Goal: Task Accomplishment & Management: Manage account settings

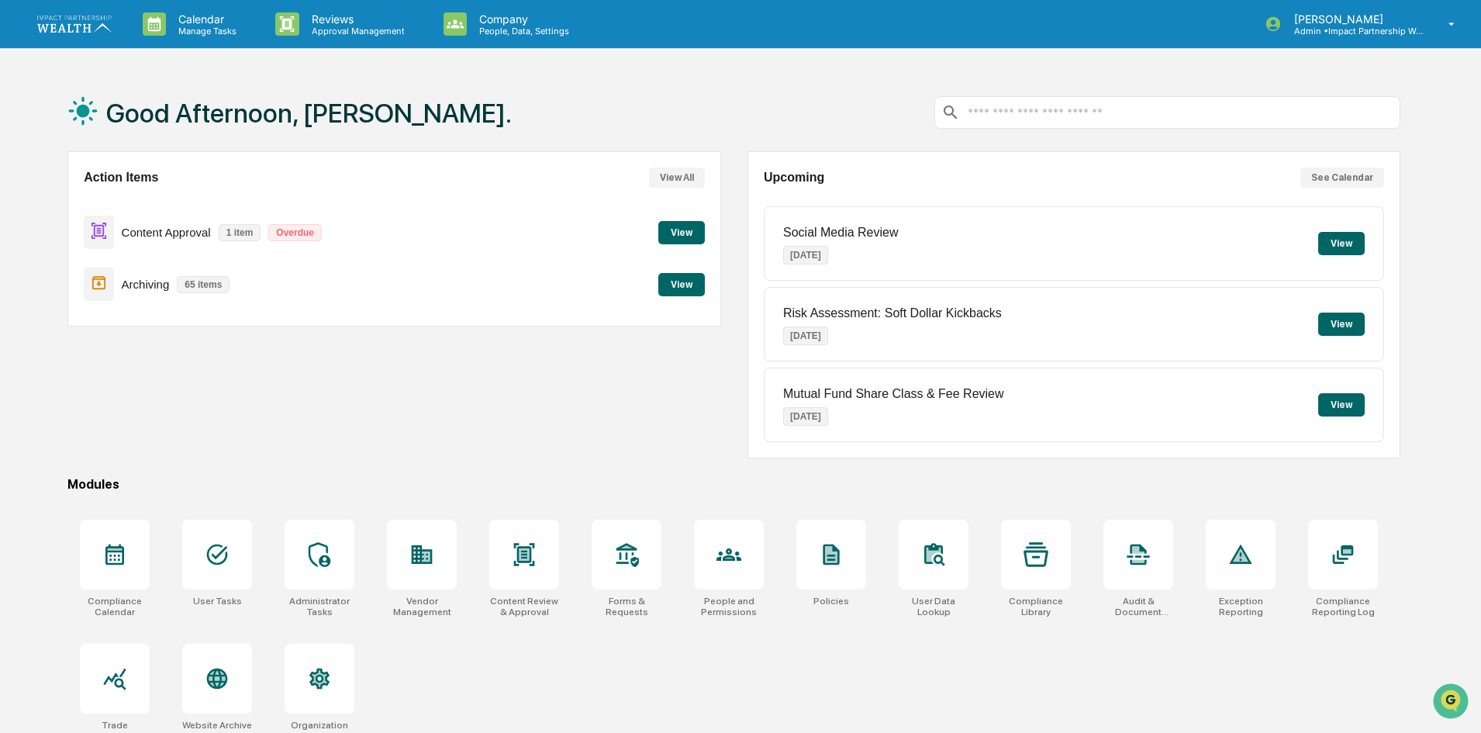
click at [674, 232] on button "View" at bounding box center [681, 232] width 47 height 23
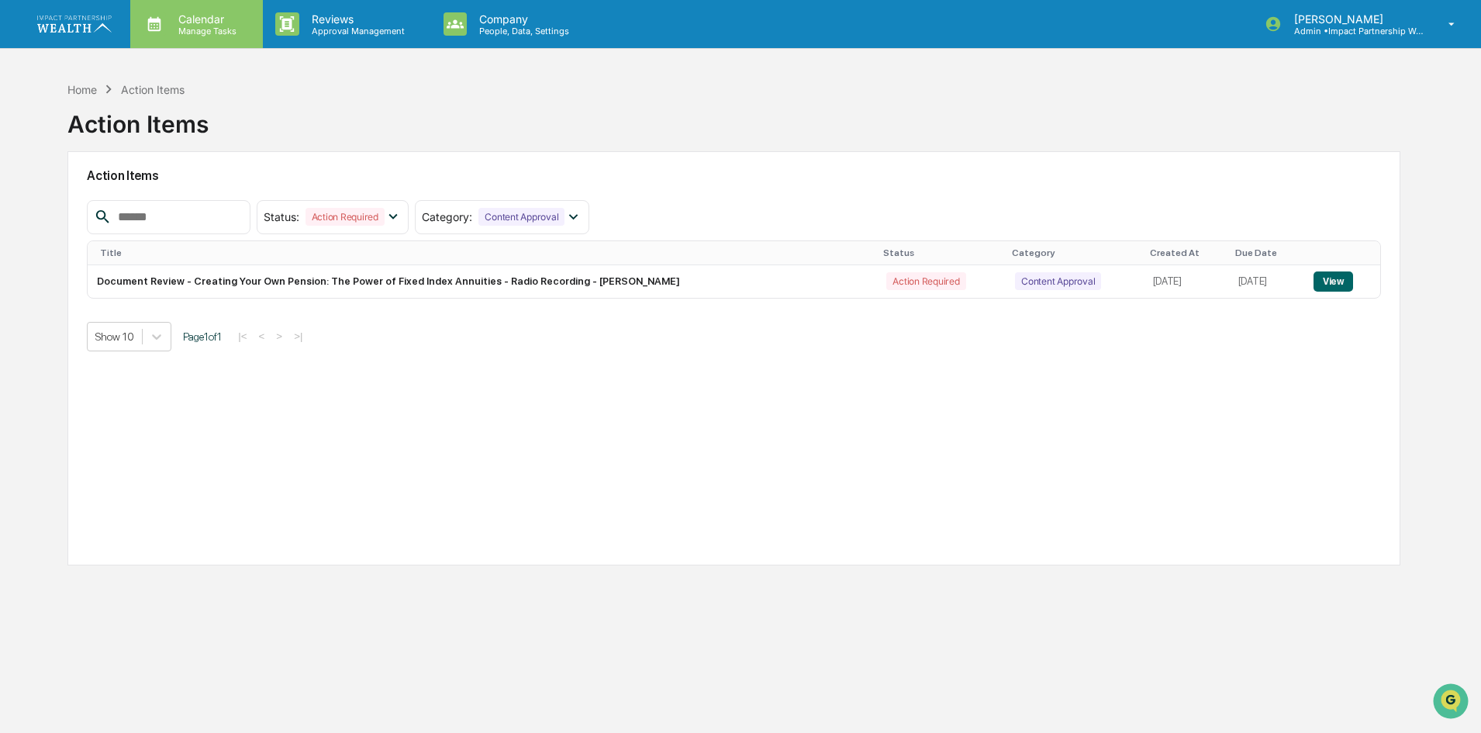
click at [168, 33] on p "Manage Tasks" at bounding box center [205, 31] width 78 height 11
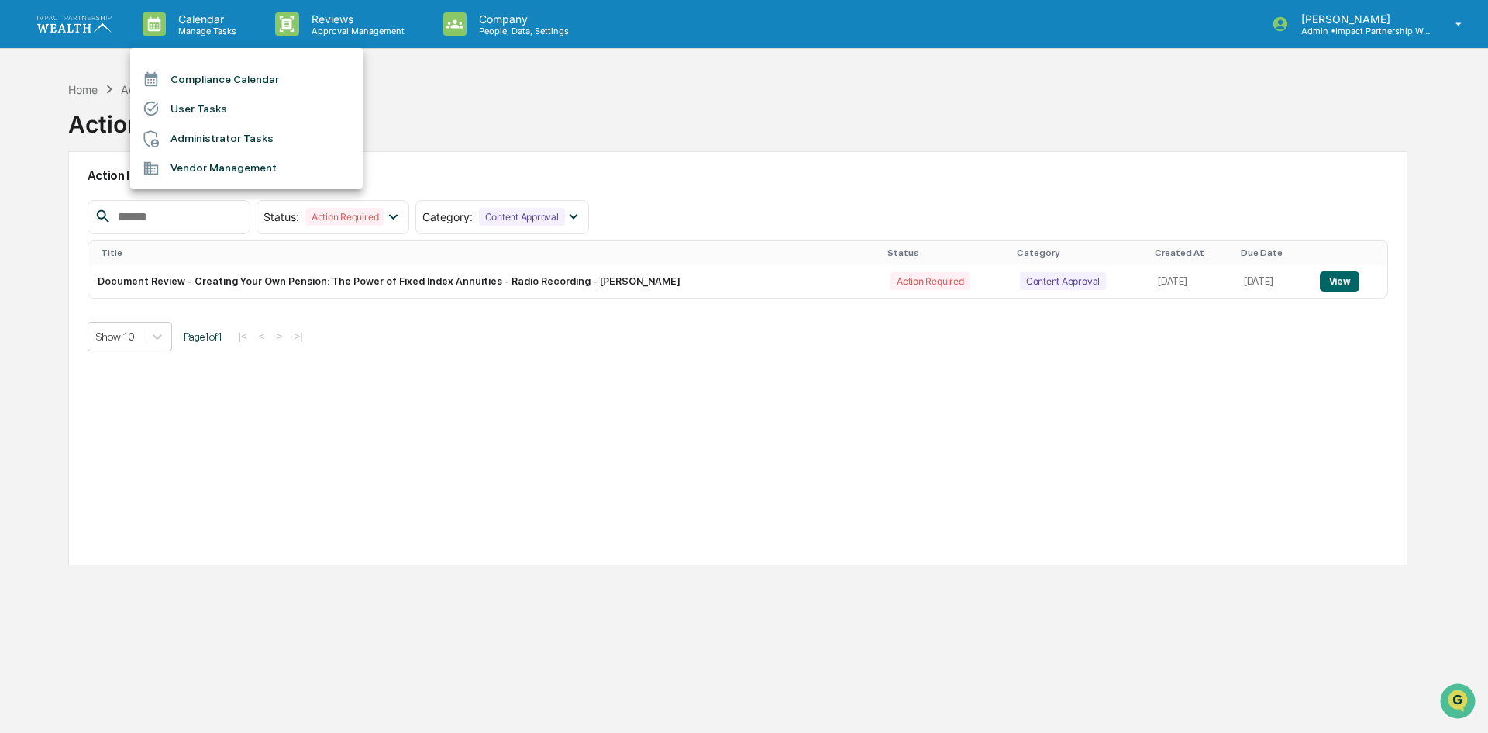
click at [336, 18] on div at bounding box center [744, 366] width 1488 height 733
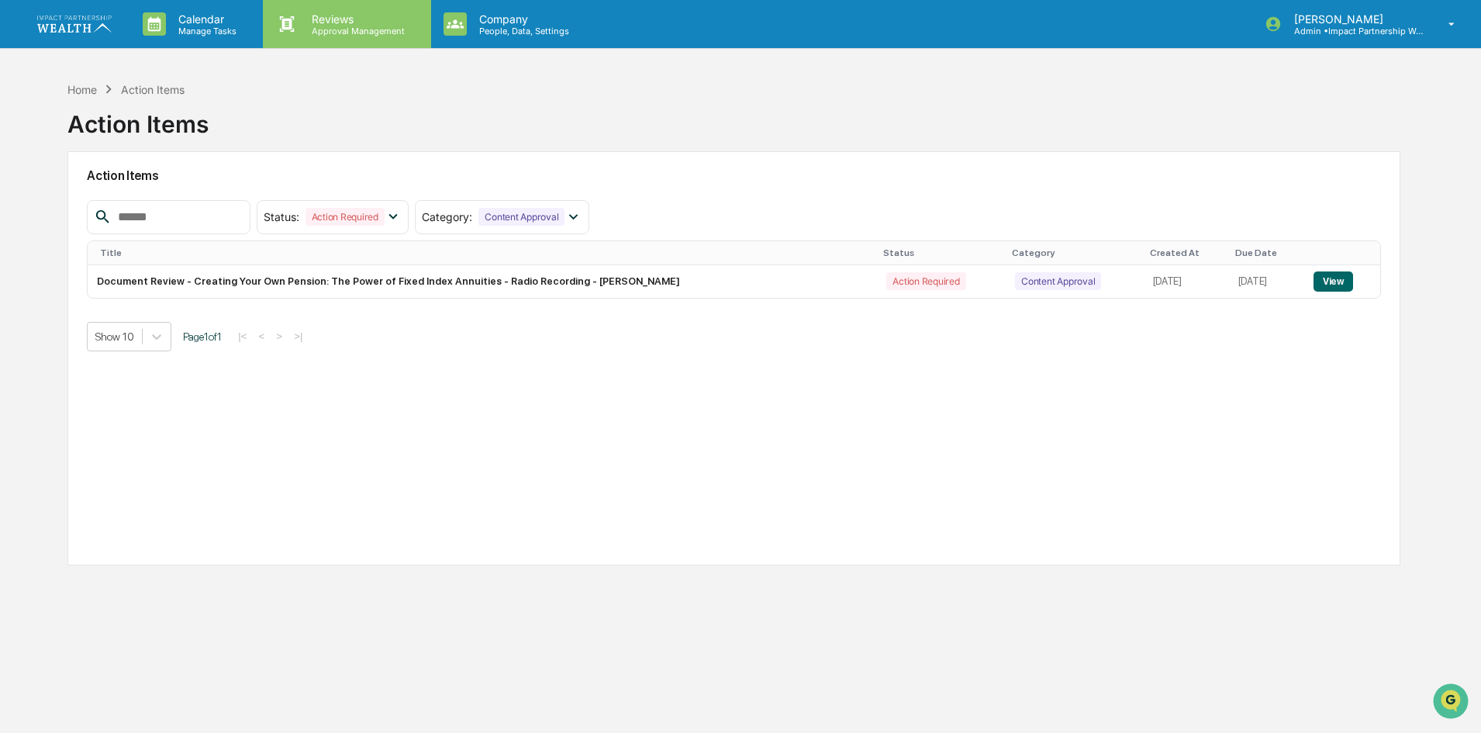
click at [347, 17] on p "Reviews" at bounding box center [355, 18] width 113 height 13
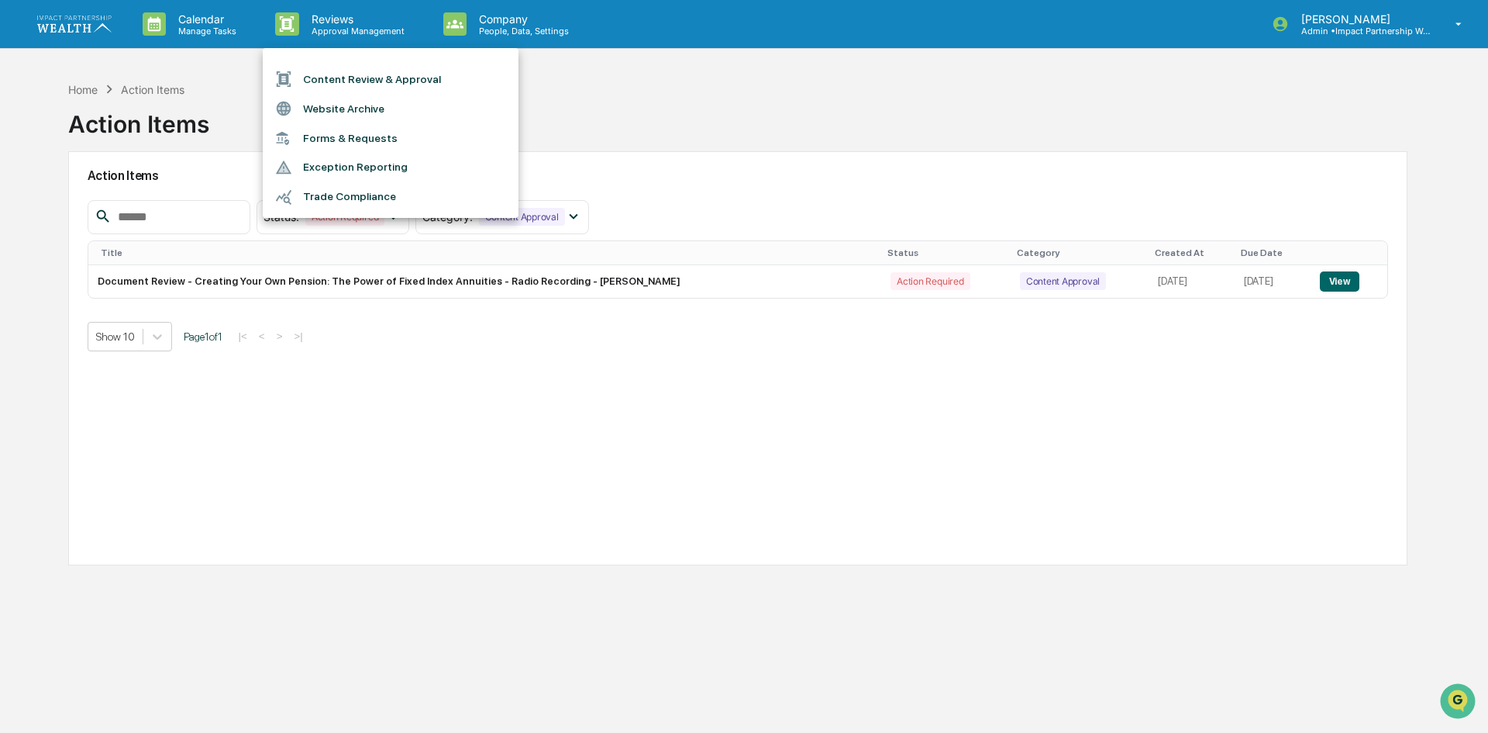
click at [348, 78] on li "Content Review & Approval" at bounding box center [391, 78] width 256 height 29
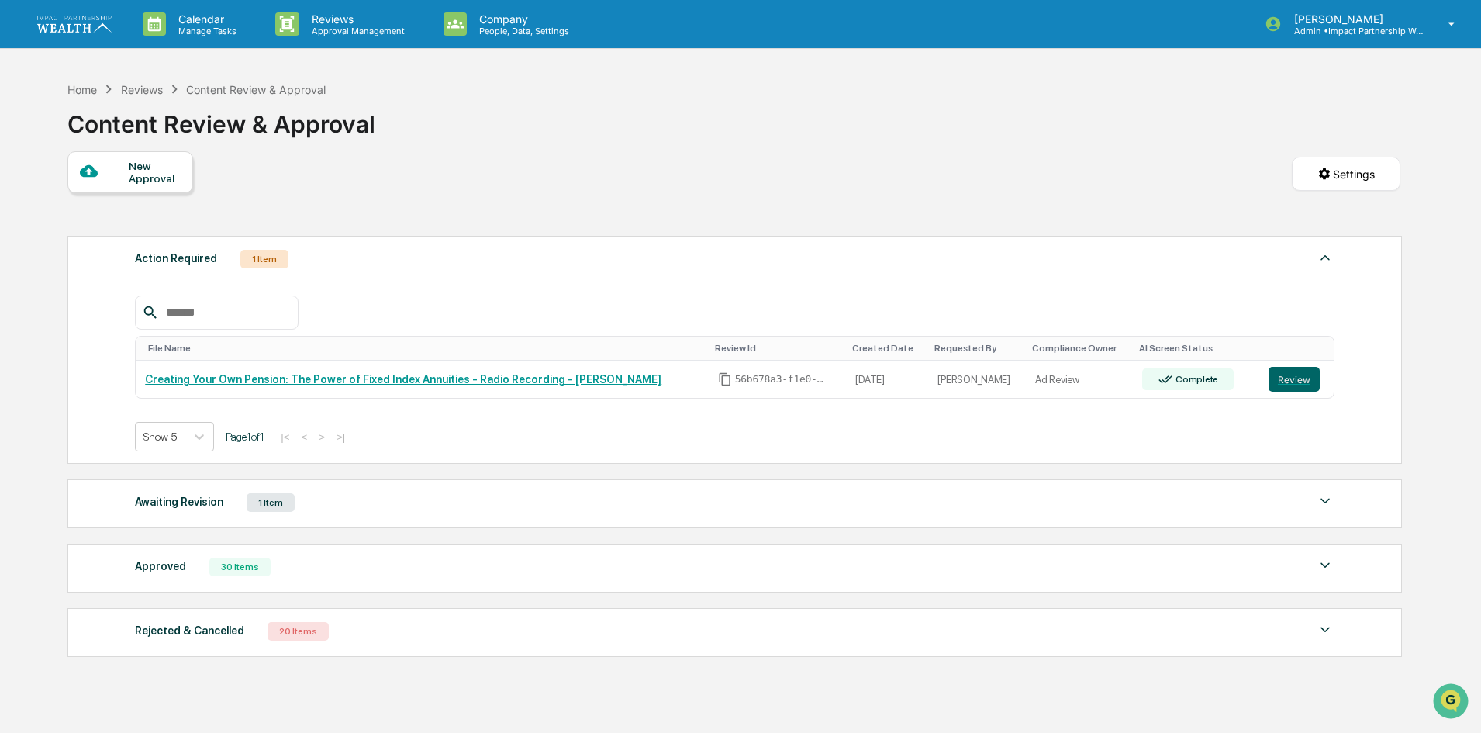
click at [184, 567] on div "Approved 30 Items" at bounding box center [734, 567] width 1199 height 22
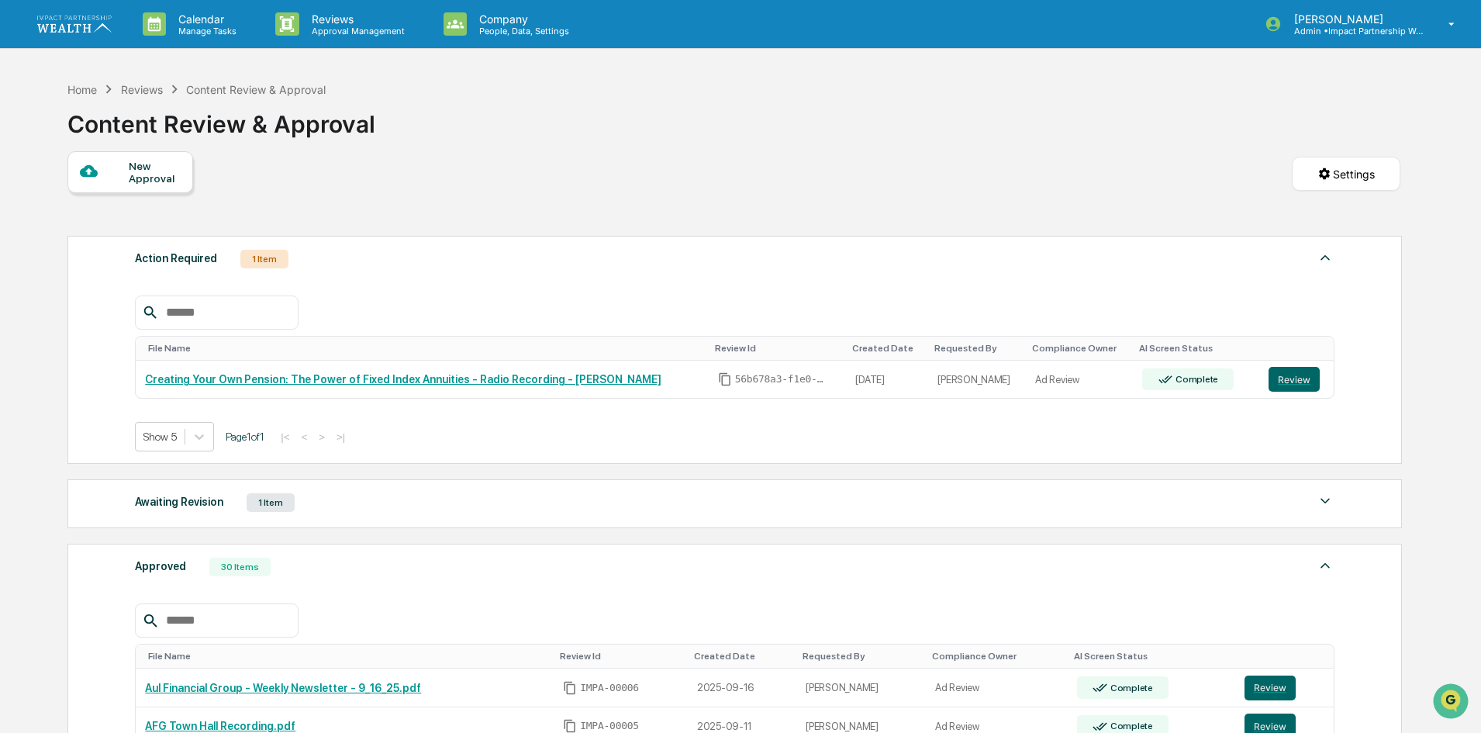
click at [251, 496] on div "1 Item" at bounding box center [271, 502] width 48 height 19
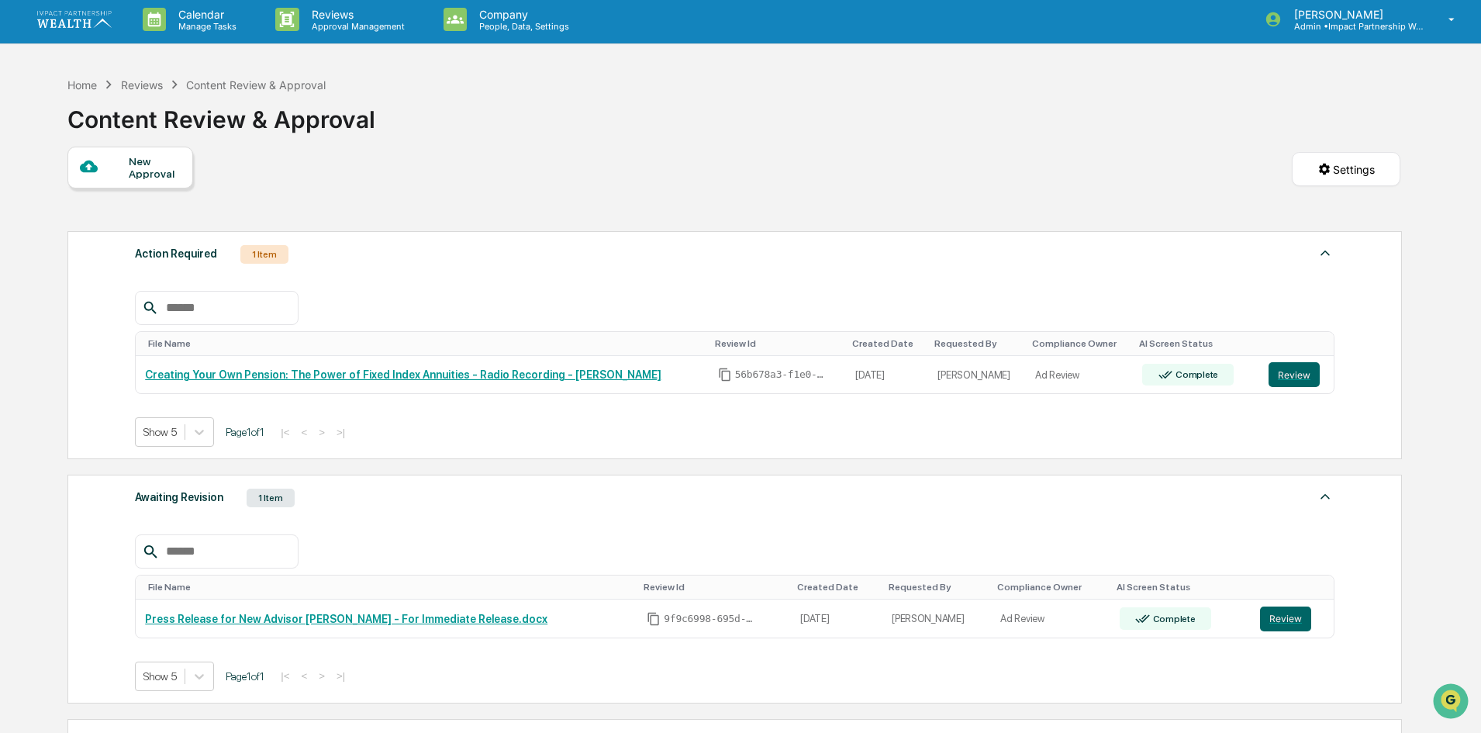
scroll to position [155, 0]
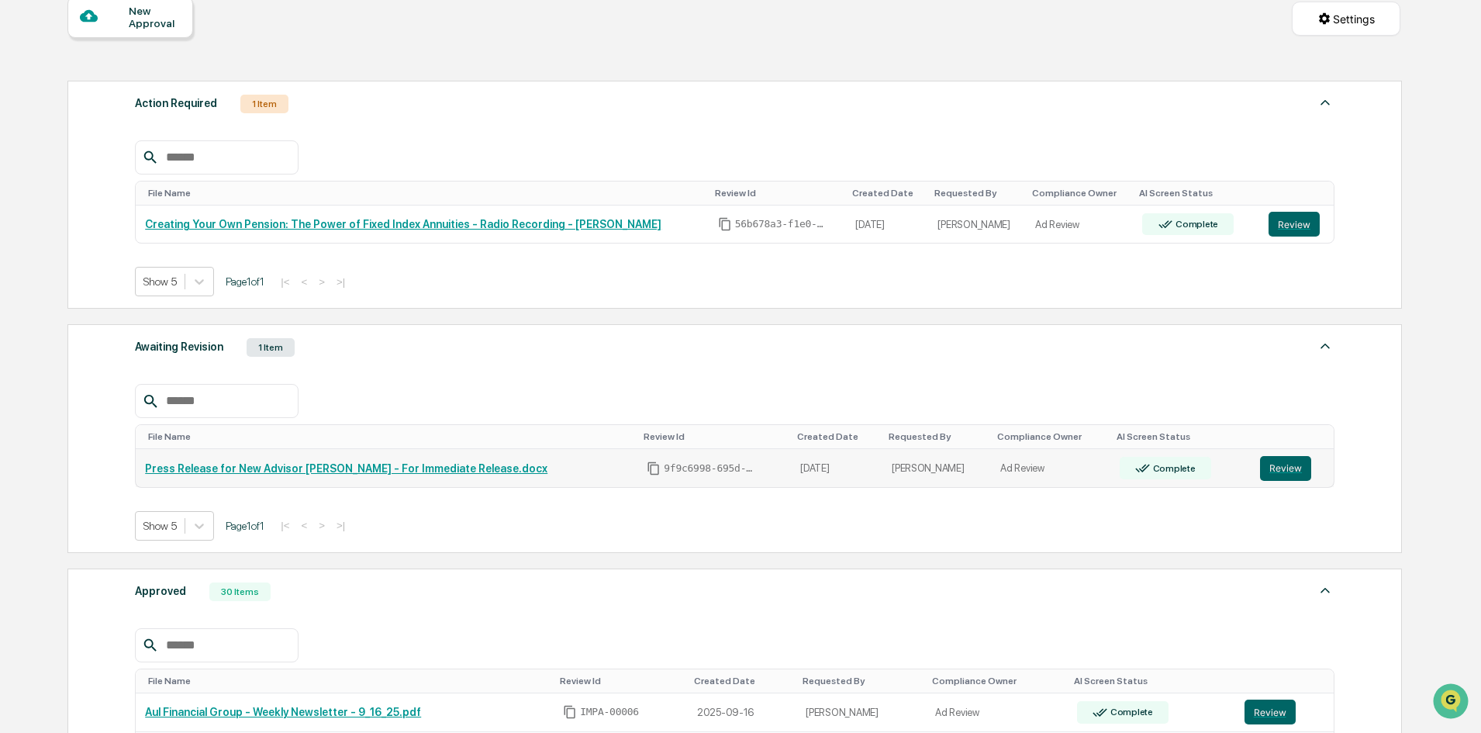
click at [378, 471] on link "Press Release for New Advisor [PERSON_NAME] - For Immediate Release.docx" at bounding box center [346, 468] width 402 height 12
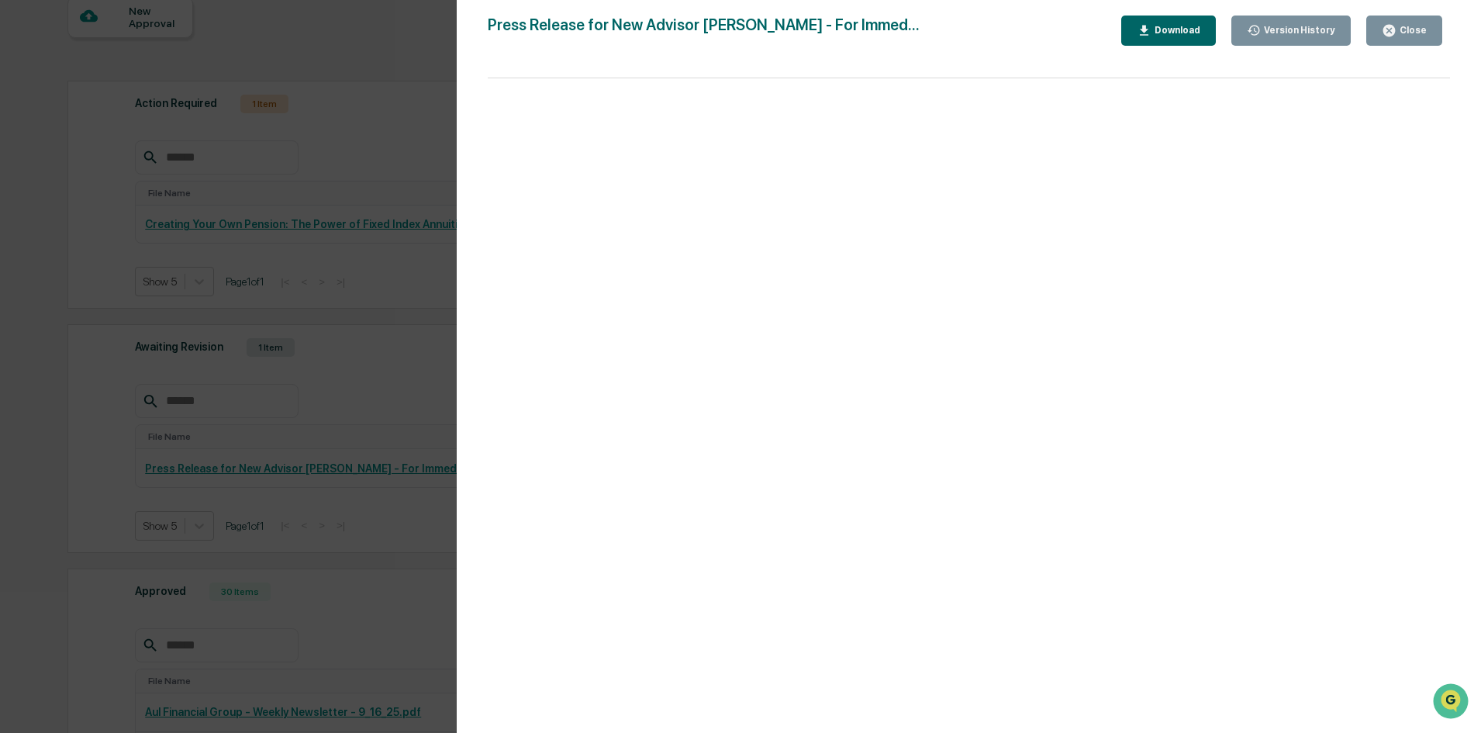
click at [1412, 17] on button "Close" at bounding box center [1404, 31] width 76 height 30
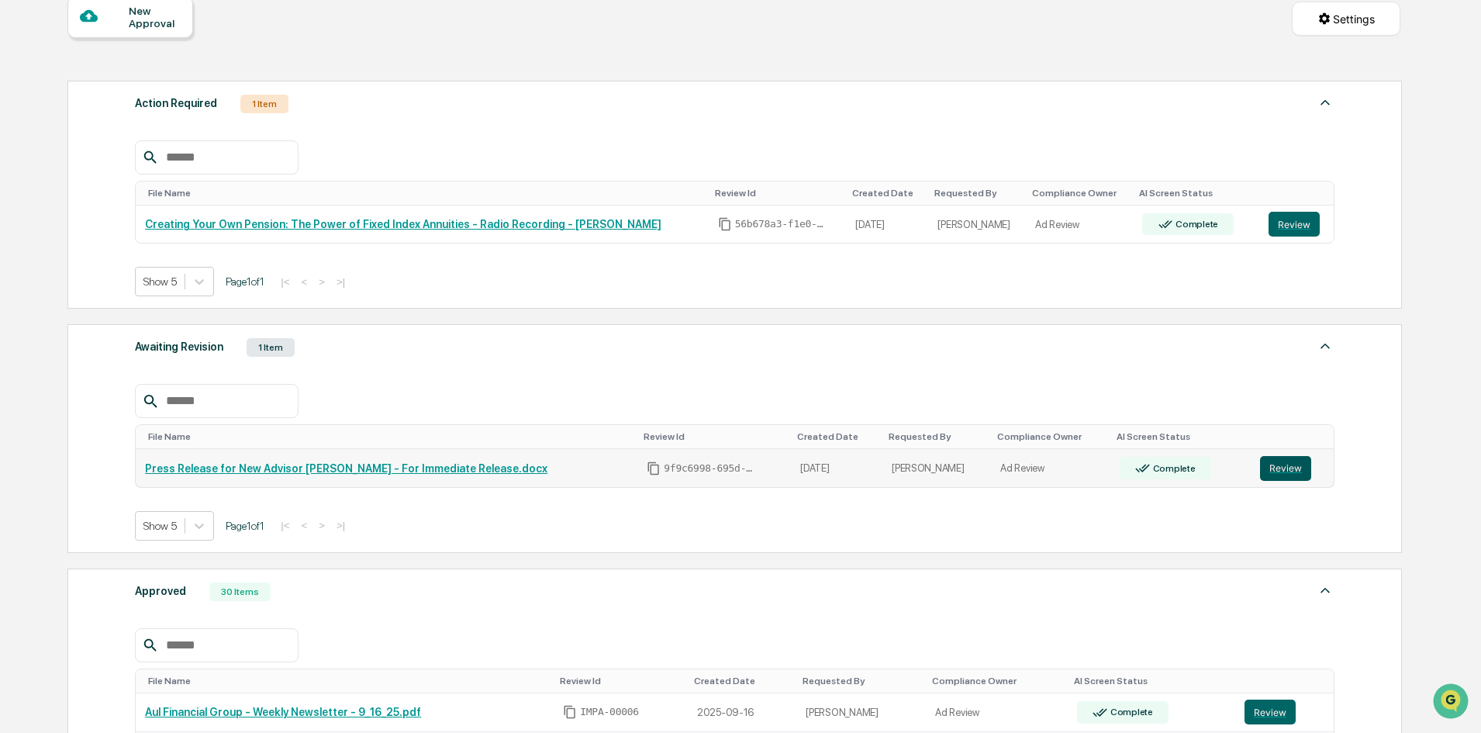
click at [1280, 463] on button "Review" at bounding box center [1285, 468] width 51 height 25
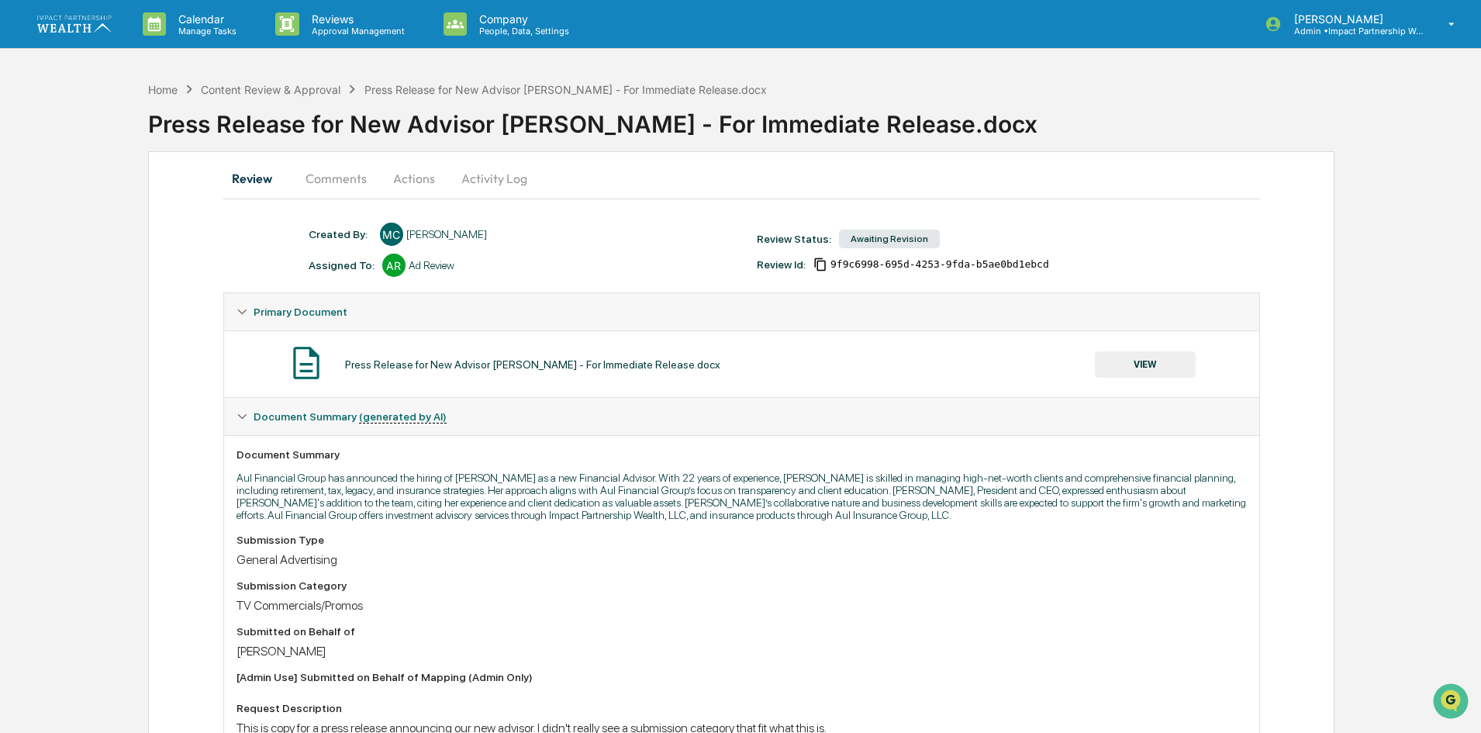
click at [326, 179] on button "Comments" at bounding box center [336, 178] width 86 height 37
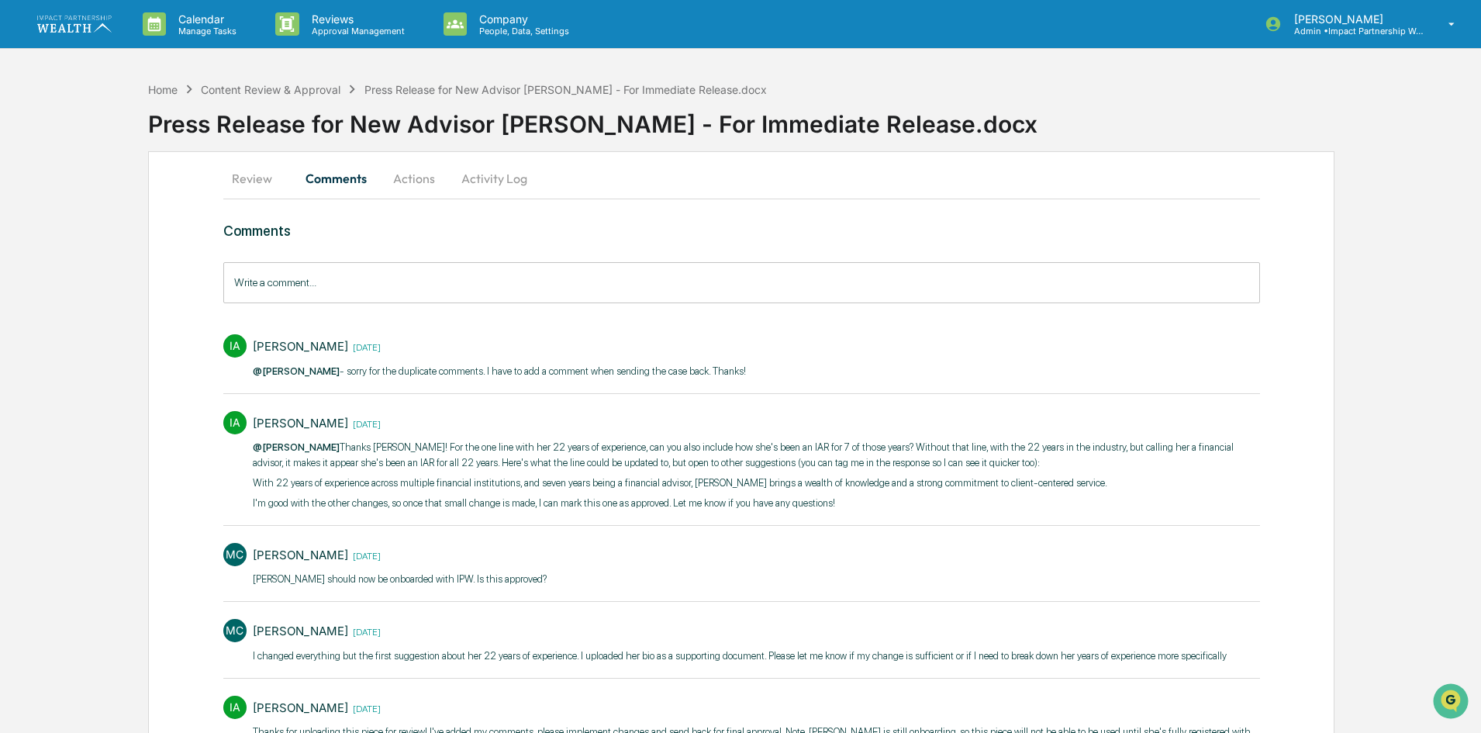
click at [261, 179] on button "Review" at bounding box center [258, 178] width 70 height 37
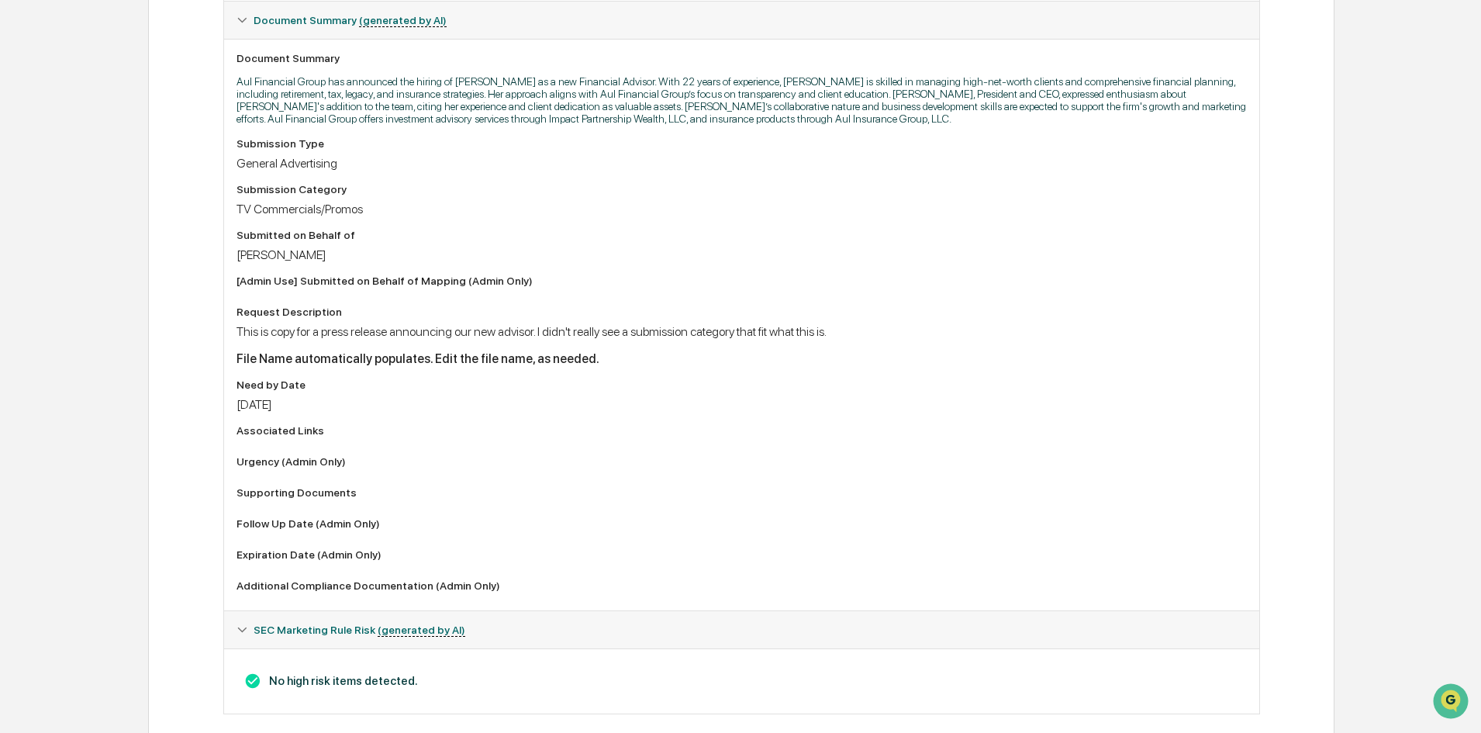
scroll to position [458, 0]
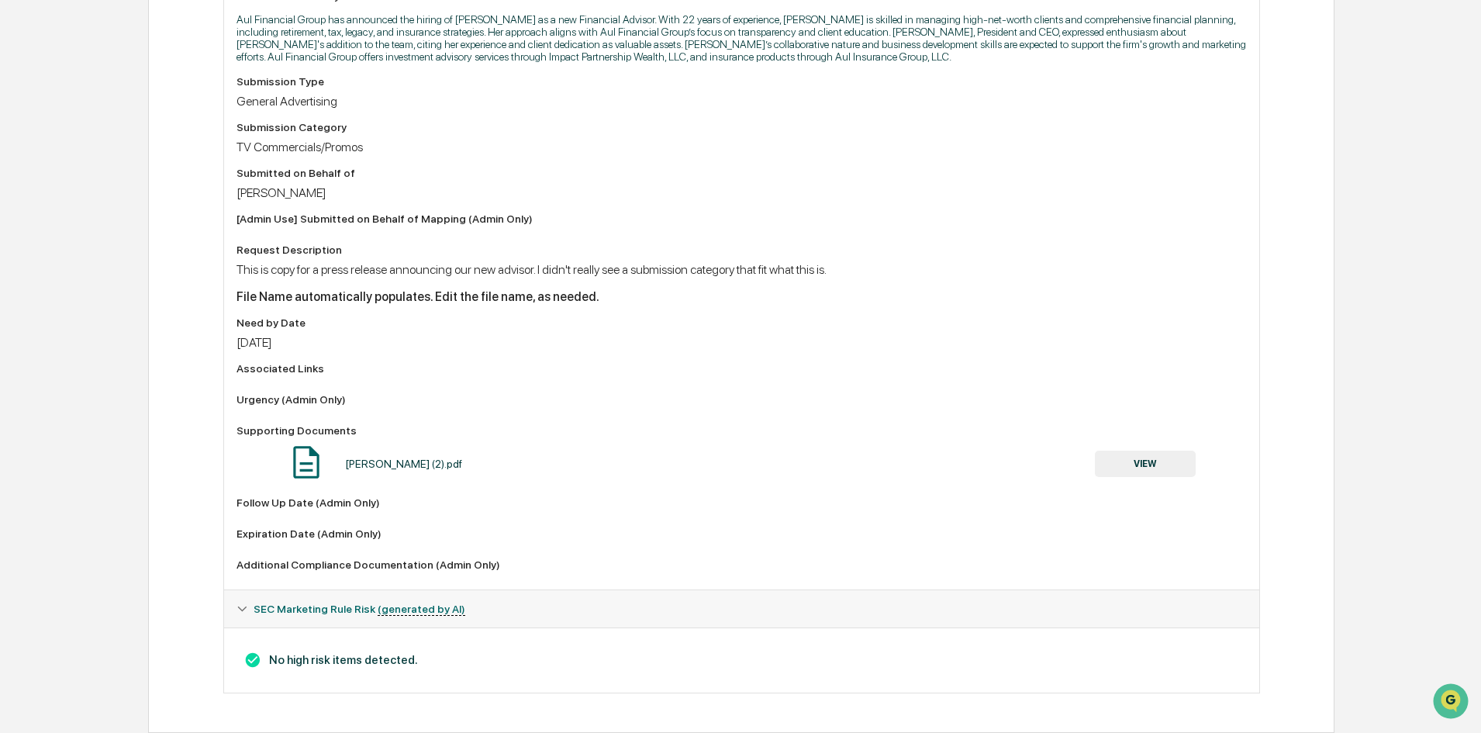
click at [1154, 460] on button "VIEW" at bounding box center [1145, 463] width 101 height 26
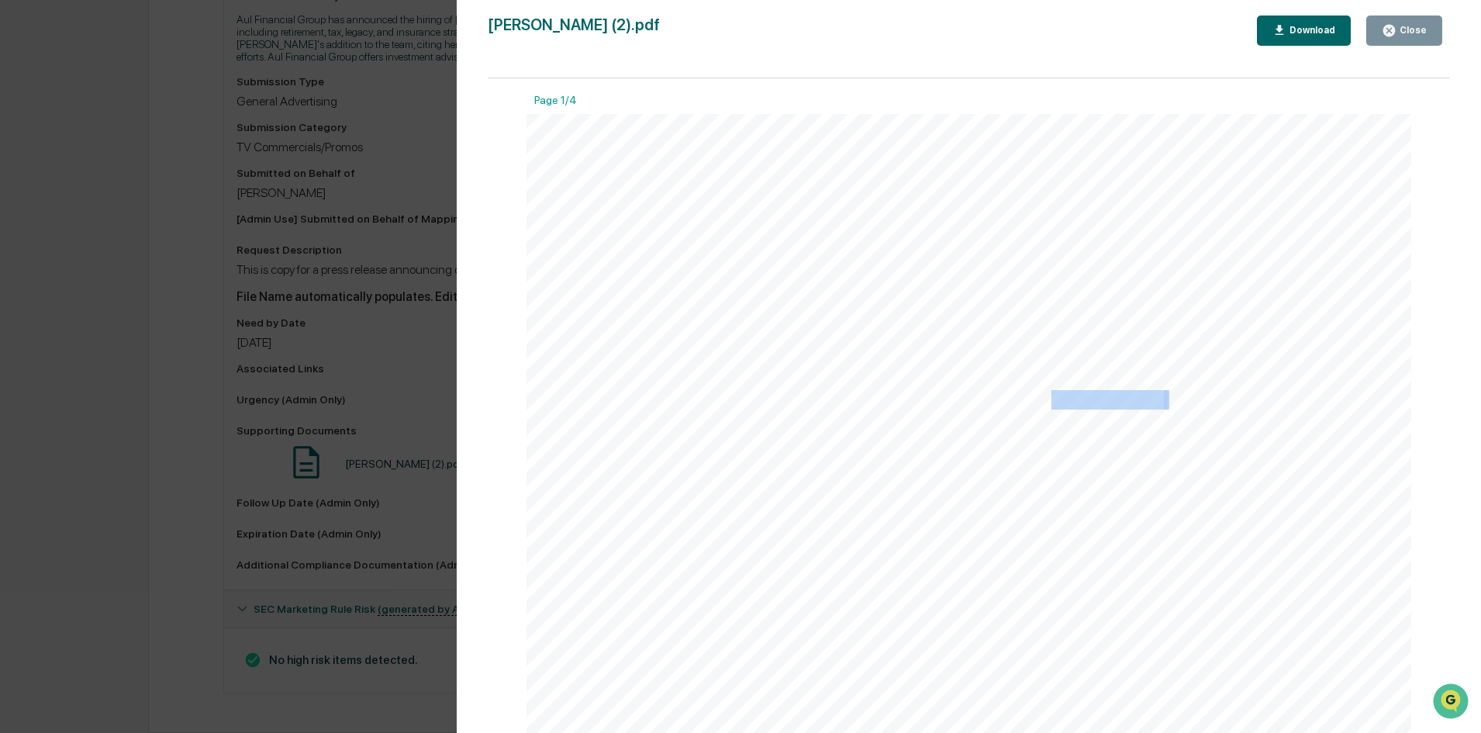
drag, startPoint x: 1048, startPoint y: 397, endPoint x: 1163, endPoint y: 397, distance: 114.7
click at [526, 114] on span "Managed $218M in assets for high - net - worth clients, focusing on comprehensi…" at bounding box center [526, 114] width 0 height 0
click at [1164, 397] on span "-" at bounding box center [1166, 399] width 5 height 17
drag, startPoint x: 956, startPoint y: 453, endPoint x: 1193, endPoint y: 453, distance: 237.2
click at [1193, 453] on div "402.506.9672 HIGHLIGHTS • Managed $218M in assets for high - net - worth client…" at bounding box center [968, 686] width 885 height 1145
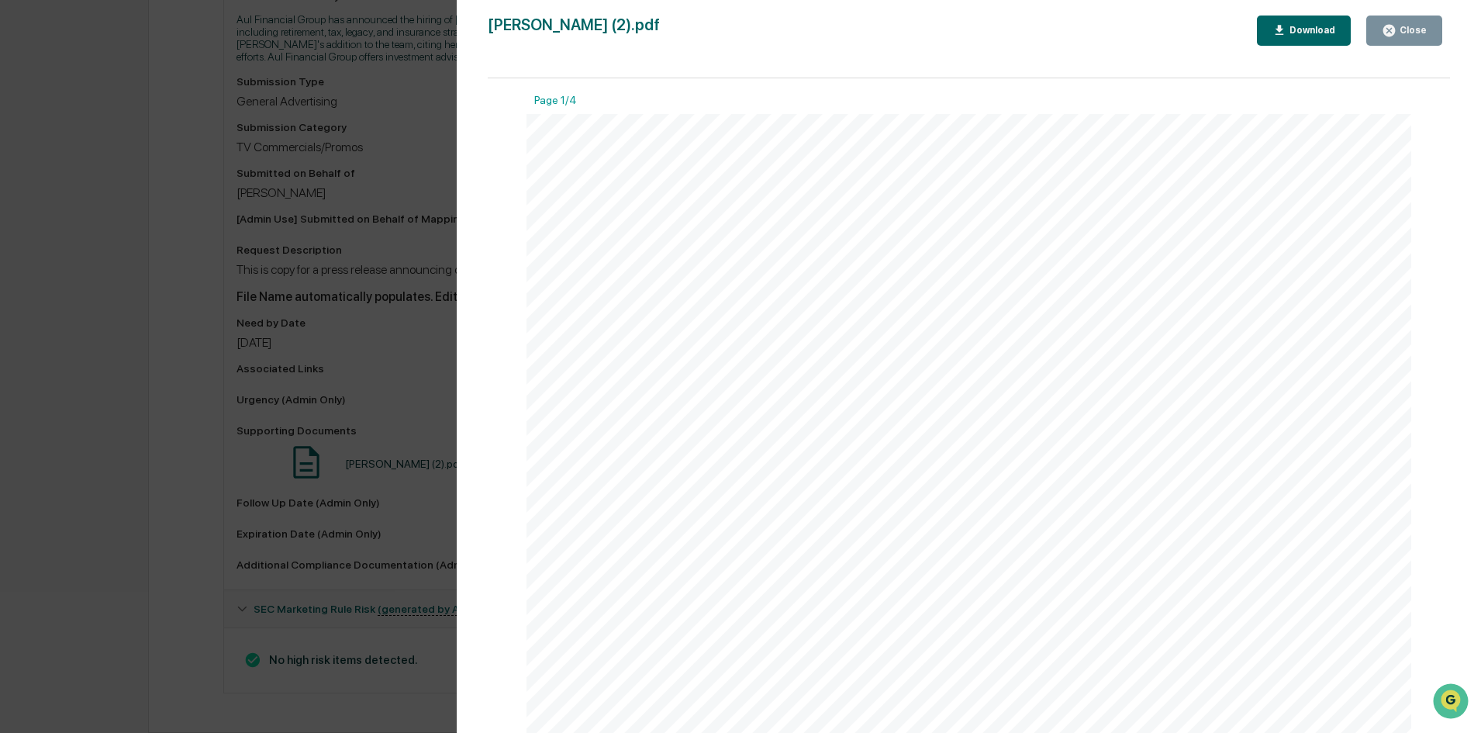
click at [1116, 452] on div "402.506.9672 HIGHLIGHTS • Managed $218M in assets for high - net - worth client…" at bounding box center [968, 686] width 885 height 1145
drag, startPoint x: 1036, startPoint y: 429, endPoint x: 1231, endPoint y: 438, distance: 194.8
click at [1231, 438] on span "focusing on comprehensive planning, tax, estate, and" at bounding box center [1100, 434] width 405 height 17
click at [1009, 464] on span "charitable strategies." at bounding box center [977, 468] width 158 height 17
drag, startPoint x: 854, startPoint y: 468, endPoint x: 1022, endPoint y: 479, distance: 168.6
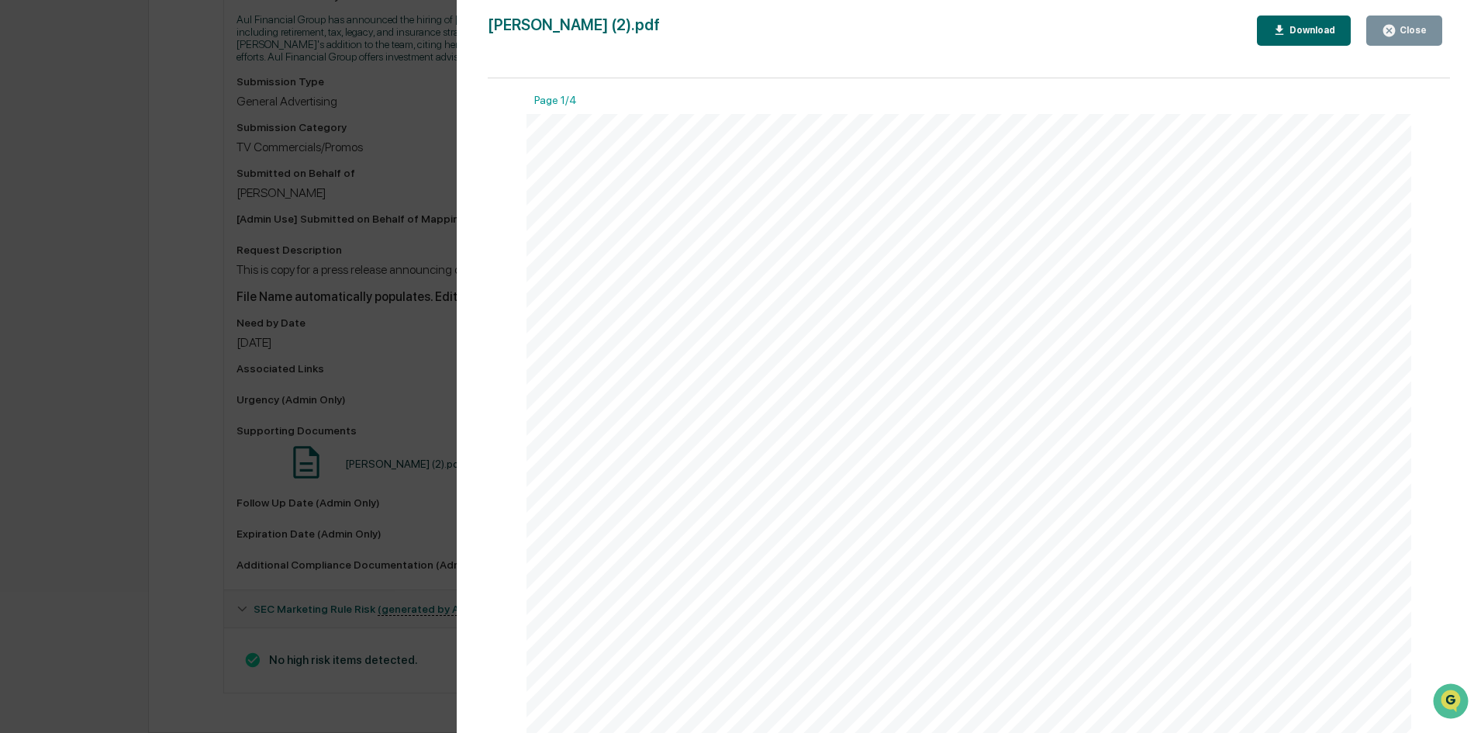
click at [1022, 479] on div "402.506.9672 HIGHLIGHTS • Managed $218M in assets for high - net - worth client…" at bounding box center [968, 686] width 885 height 1145
click at [923, 513] on div "402.506.9672 HIGHLIGHTS • Managed $218M in assets for high - net - worth client…" at bounding box center [968, 686] width 885 height 1145
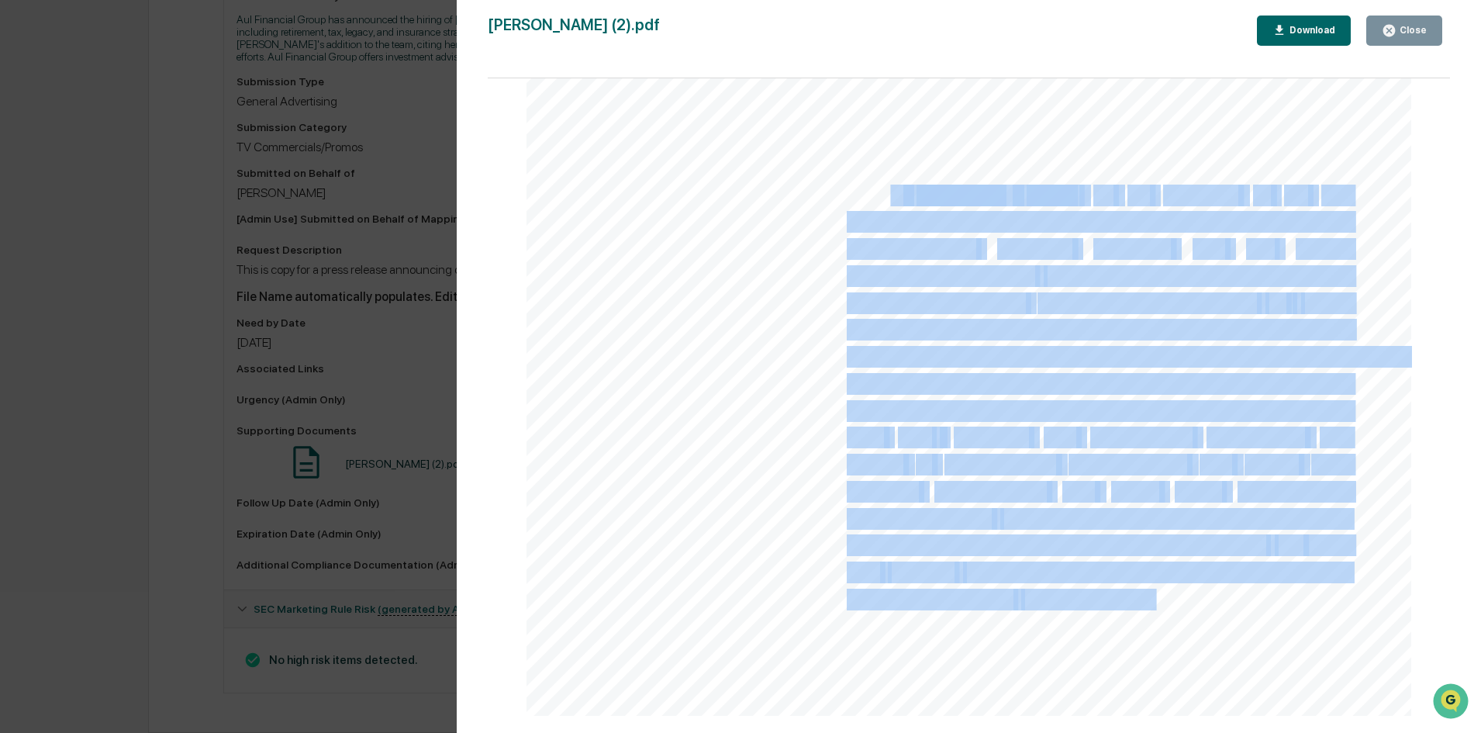
drag, startPoint x: 877, startPoint y: 188, endPoint x: 1304, endPoint y: 505, distance: 532.4
click at [1304, 505] on div "402.506.9672 HIGHLIGHTS • Managed $218M in assets for high - net - worth client…" at bounding box center [968, 143] width 885 height 1145
click at [1101, 597] on span "focused culture." at bounding box center [1089, 600] width 136 height 20
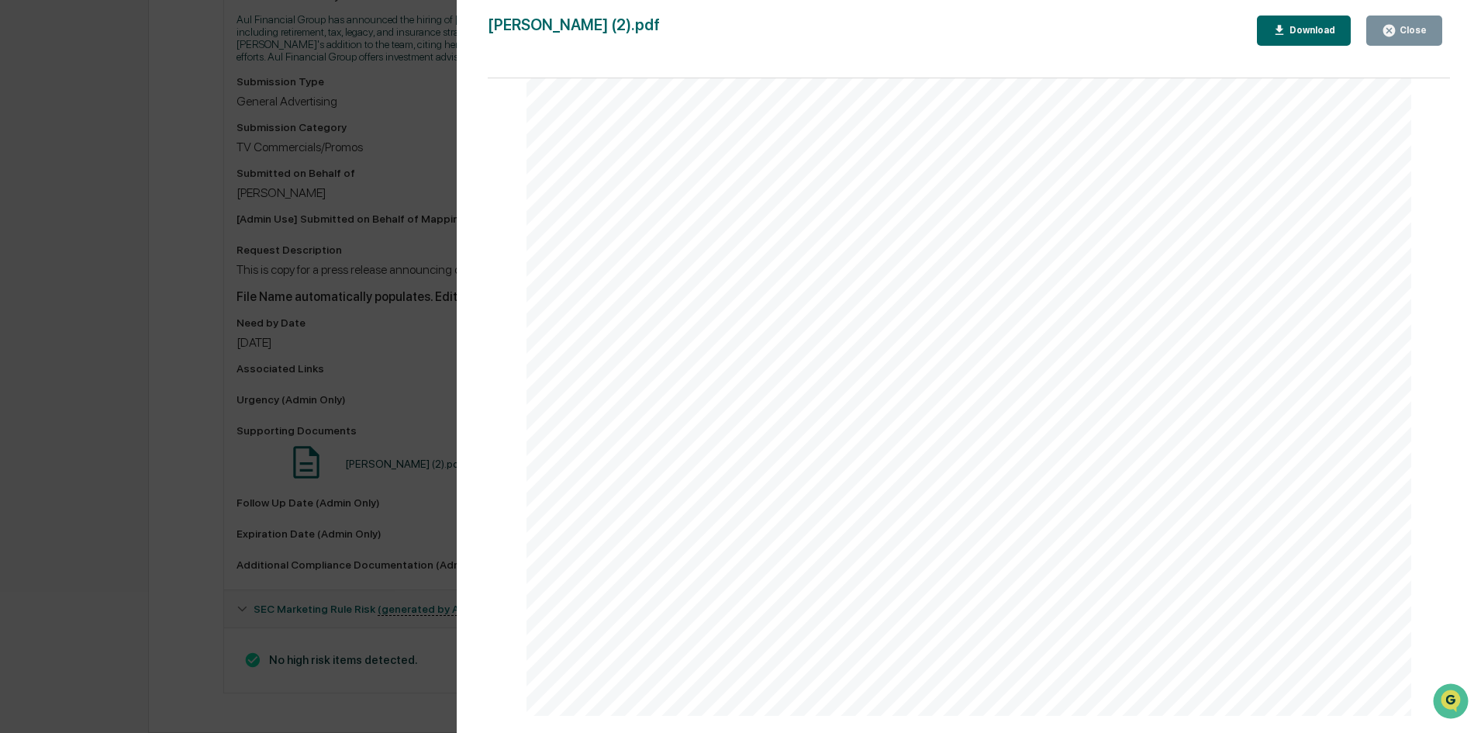
click at [1378, 487] on div "402.506.9672 HIGHLIGHTS • Managed $218M in assets for high - net - worth client…" at bounding box center [968, 143] width 885 height 1145
click at [783, 449] on div "402.506.9672" at bounding box center [968, 486] width 885 height 1145
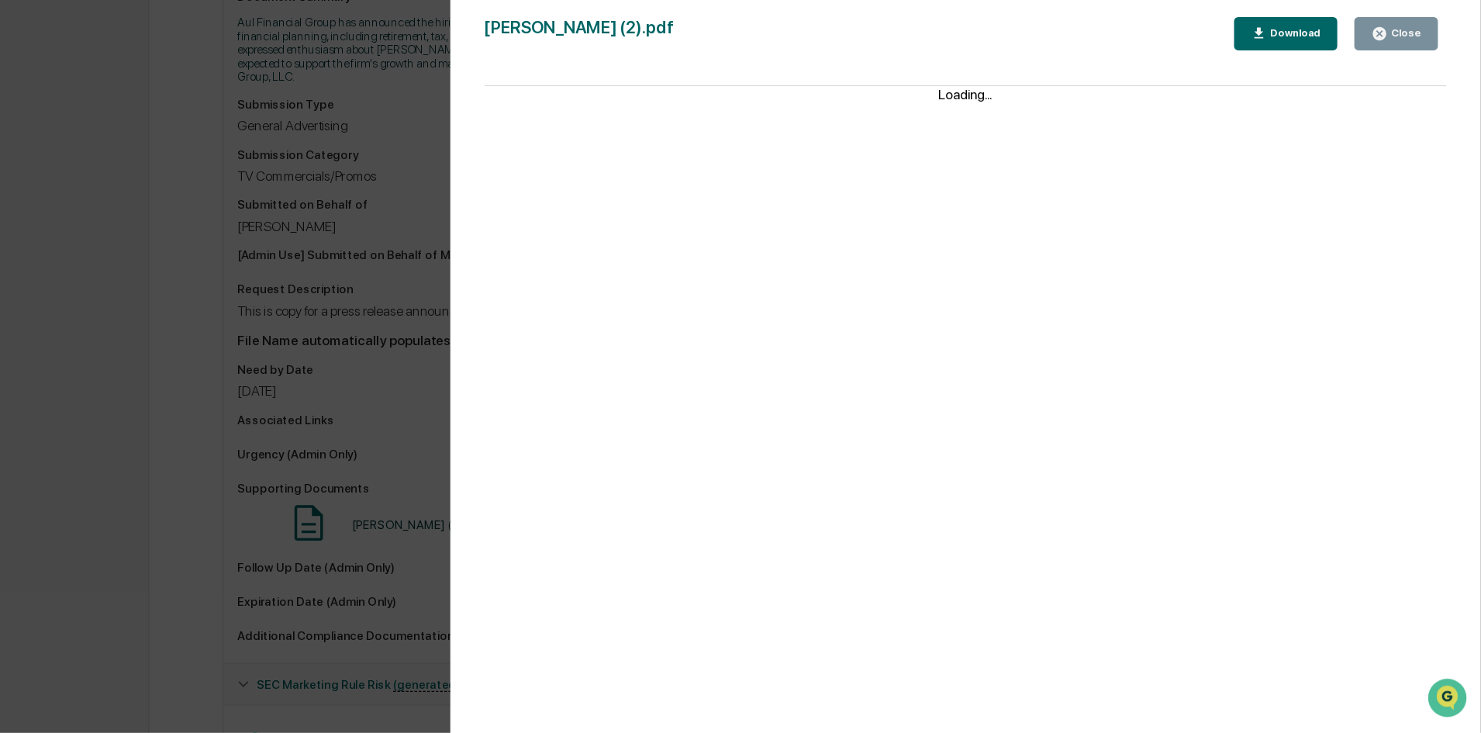
scroll to position [458, 0]
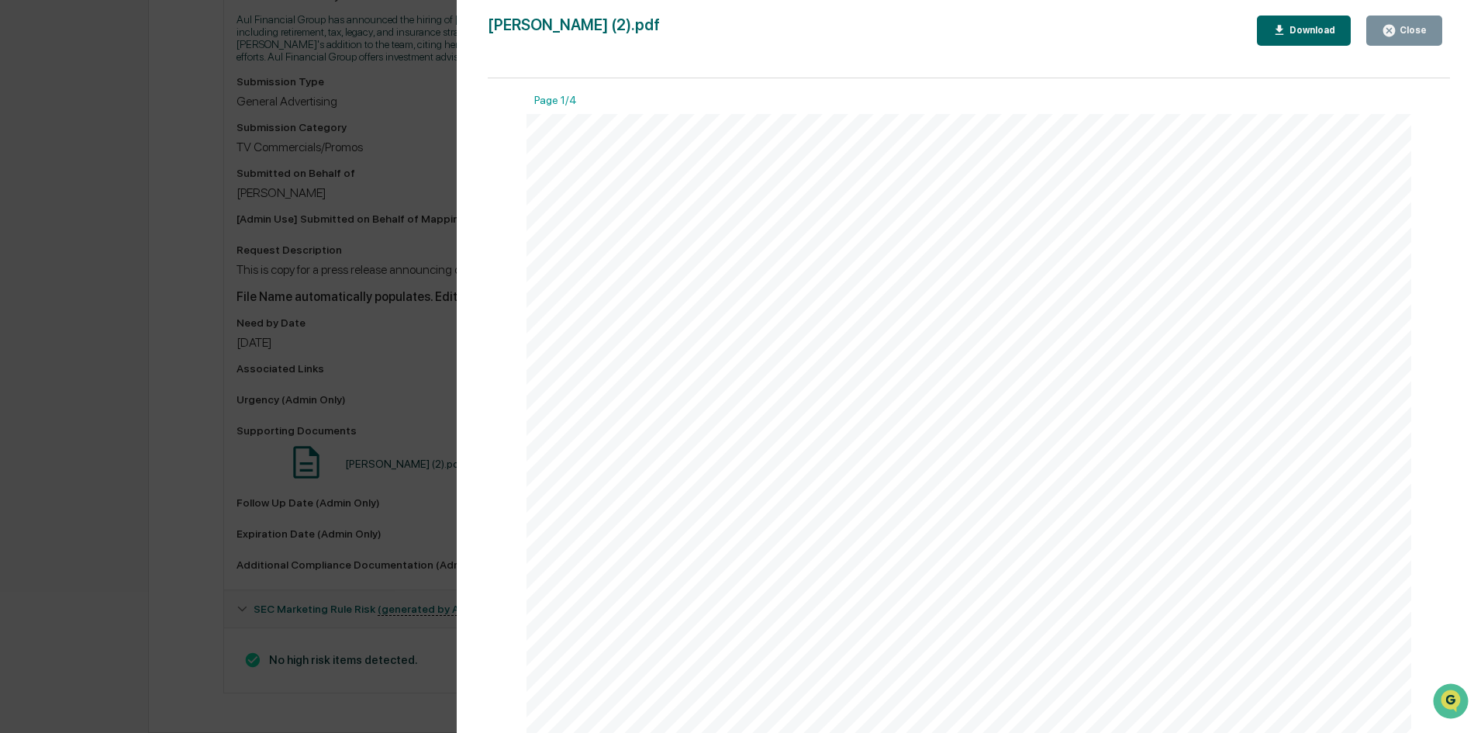
click at [149, 432] on div "Version History 09/09/2025, 02:27 PM Meghan Caviris Tracey Richardson (2).pdf C…" at bounding box center [740, 366] width 1481 height 733
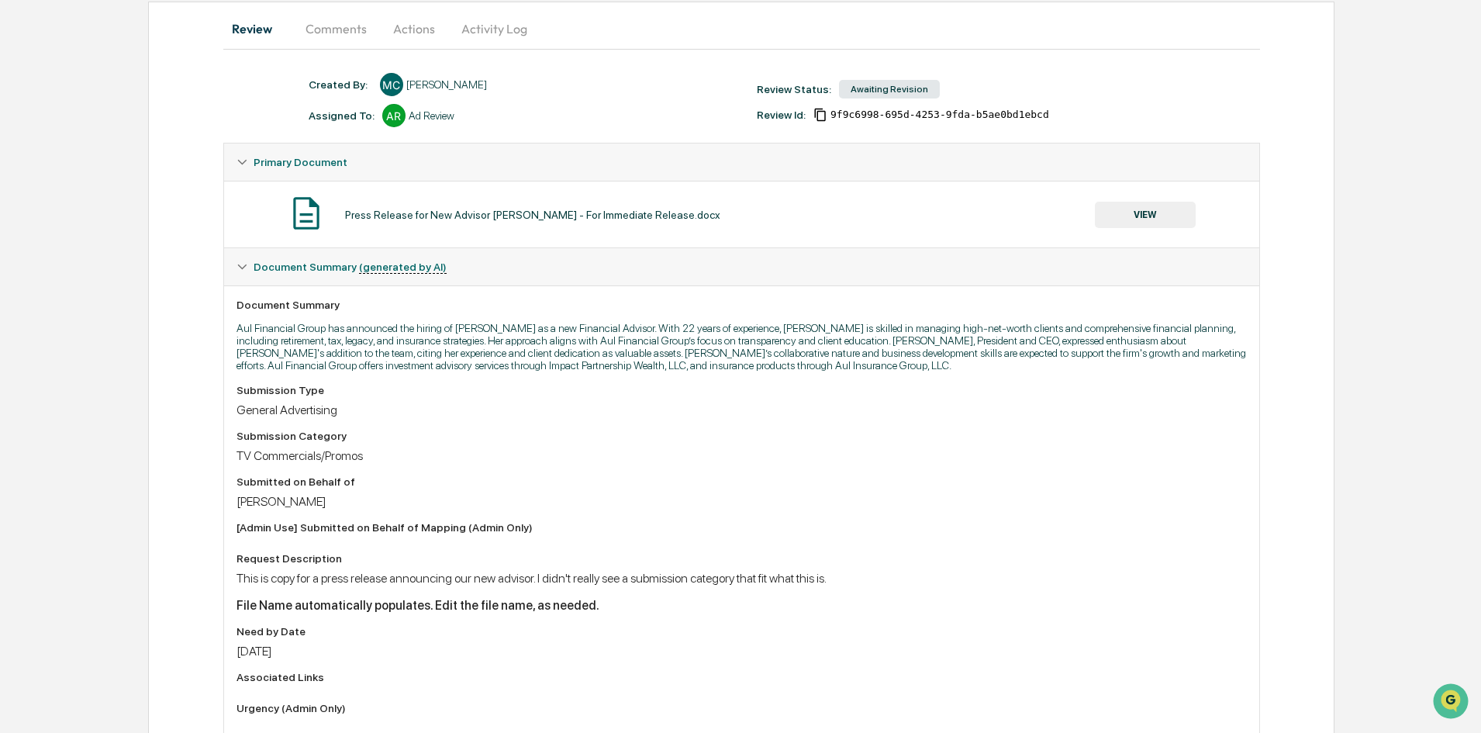
scroll to position [0, 0]
